Goal: Information Seeking & Learning: Compare options

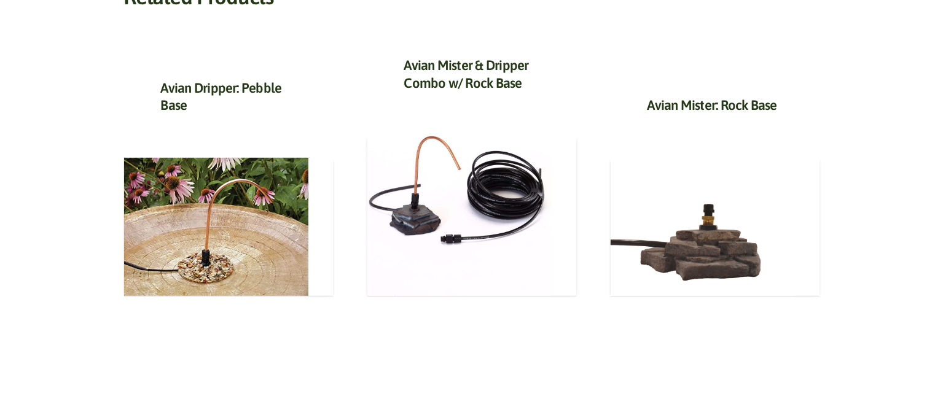
scroll to position [626, 0]
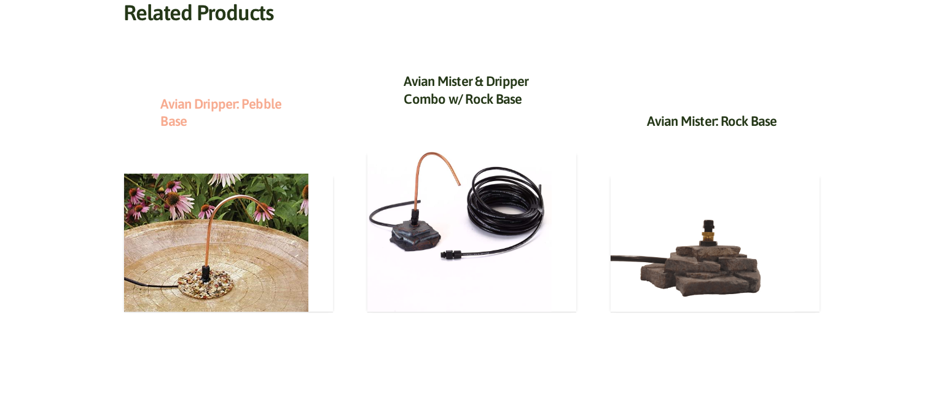
click at [244, 101] on link "Avian Dripper: Pebble Base" at bounding box center [221, 113] width 121 height 34
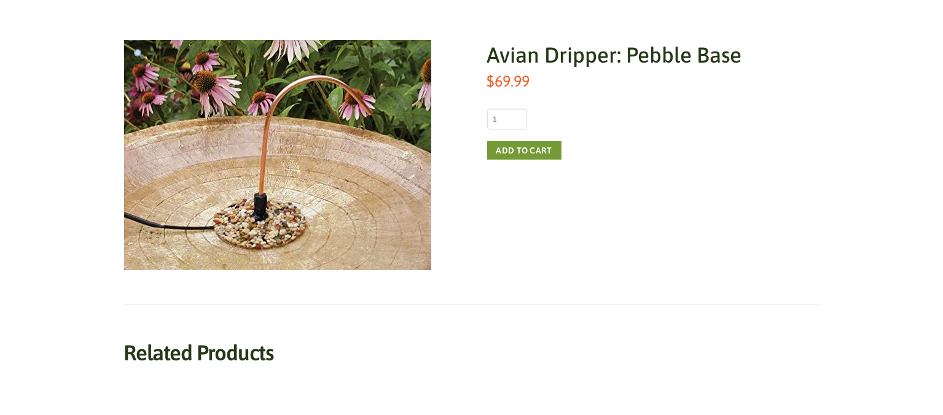
scroll to position [182, 0]
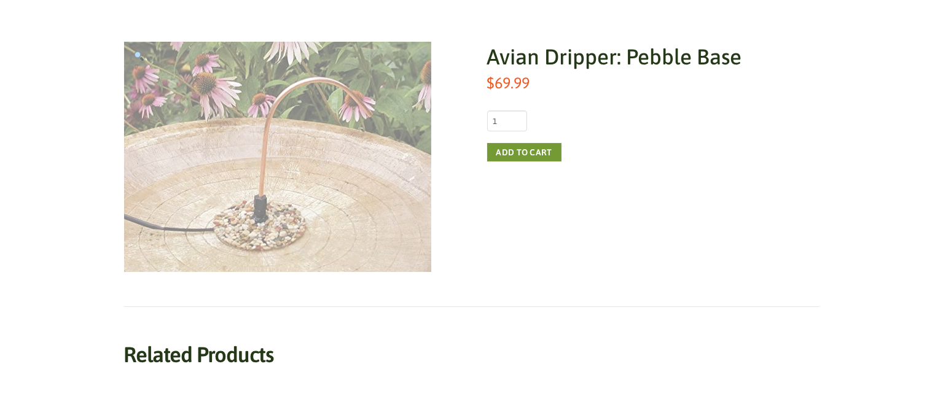
click at [251, 218] on img at bounding box center [277, 157] width 307 height 230
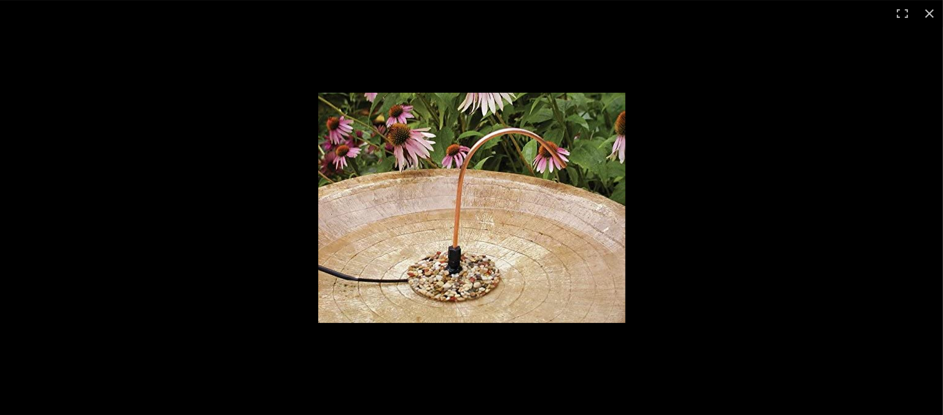
click at [465, 268] on img at bounding box center [471, 208] width 307 height 230
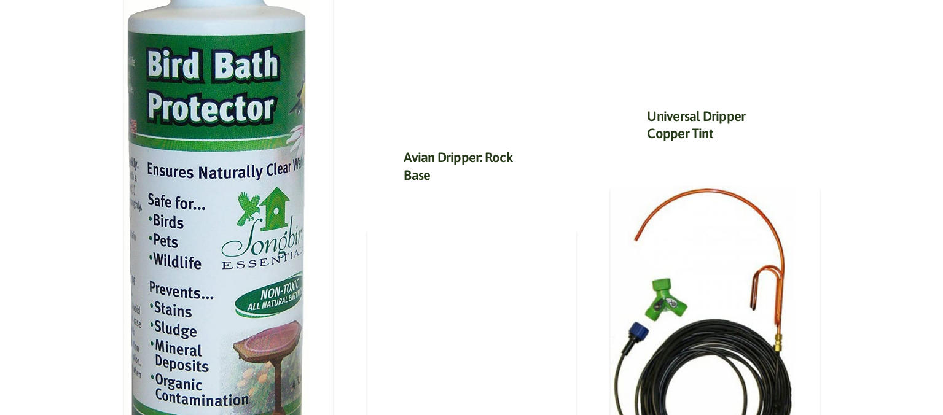
scroll to position [702, 0]
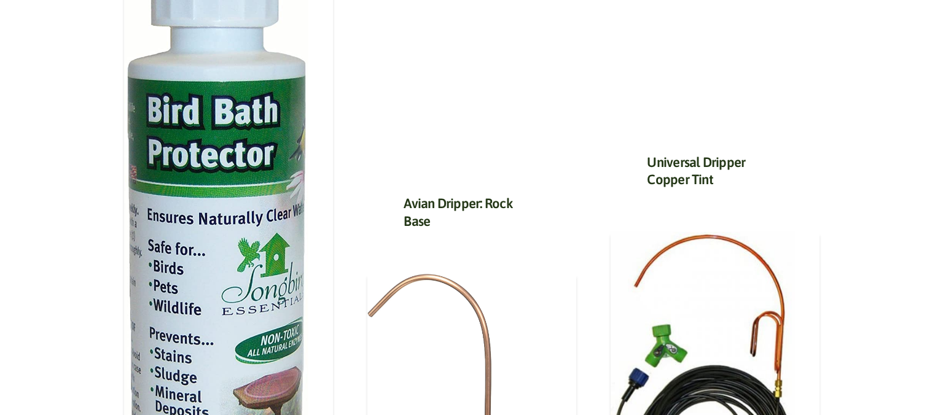
click at [433, 232] on h3 "Avian Dripper: Rock Base" at bounding box center [471, 216] width 135 height 42
